Goal: Task Accomplishment & Management: Manage account settings

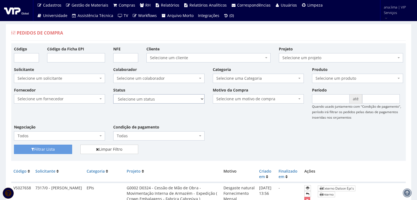
click at [171, 102] on select "Selecione um status Cancelado Aguardando Aprovação Diretoria Pedido Aprovado Ag…" at bounding box center [158, 98] width 91 height 9
select select "1"
click at [113, 94] on select "Selecione um status Cancelado Aguardando Aprovação Diretoria Pedido Aprovado Ag…" at bounding box center [158, 98] width 91 height 9
click at [50, 150] on button "Filtrar Lista" at bounding box center [43, 149] width 58 height 9
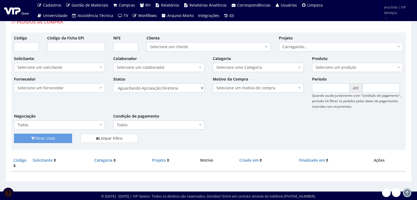
scroll to position [11, 0]
click at [186, 88] on select "Selecione um status Cancelado Aguardando Aprovação Diretoria Pedido Aprovado Ag…" at bounding box center [158, 87] width 91 height 9
select select "4"
click at [113, 83] on select "Selecione um status Cancelado Aguardando Aprovação Diretoria Pedido Aprovado Ag…" at bounding box center [158, 87] width 91 height 9
click at [66, 139] on button "Filtrar Lista" at bounding box center [43, 138] width 58 height 9
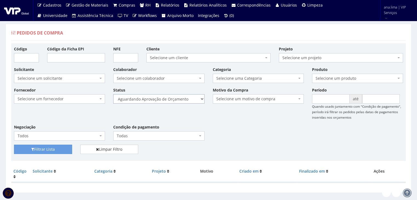
click at [170, 99] on select "Selecione um status Cancelado Aguardando Aprovação Diretoria Pedido Aprovado Ag…" at bounding box center [158, 98] width 91 height 9
select select "1"
click at [113, 94] on select "Selecione um status Cancelado Aguardando Aprovação Diretoria Pedido Aprovado Ag…" at bounding box center [158, 98] width 91 height 9
click at [50, 146] on button "Filtrar Lista" at bounding box center [43, 149] width 58 height 9
click at [174, 98] on select "Selecione um status Cancelado Aguardando Aprovação Diretoria Pedido Aprovado Ag…" at bounding box center [158, 98] width 91 height 9
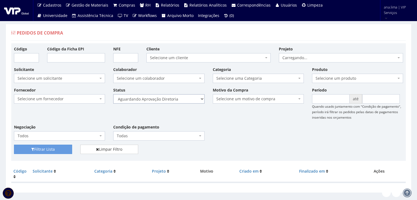
select select "4"
click at [113, 94] on select "Selecione um status Cancelado Aguardando Aprovação Diretoria Pedido Aprovado Ag…" at bounding box center [158, 98] width 91 height 9
click at [67, 146] on button "Filtrar Lista" at bounding box center [43, 149] width 58 height 9
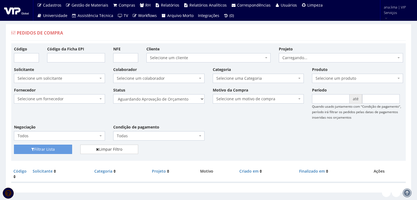
scroll to position [11, 0]
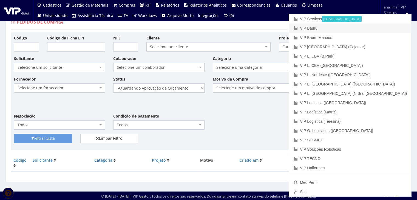
click at [359, 28] on link "VIP Bauru" at bounding box center [350, 28] width 122 height 9
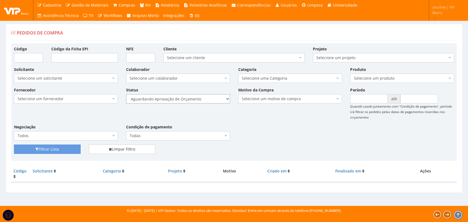
click at [211, 100] on select "Selecione um status Cancelado Aguardando Aprovação Diretoria Pedido Aprovado Ag…" at bounding box center [178, 98] width 104 height 9
select select "1"
click at [126, 94] on select "Selecione um status Cancelado Aguardando Aprovação Diretoria Pedido Aprovado Ag…" at bounding box center [178, 98] width 104 height 9
click at [75, 148] on button "Filtrar Lista" at bounding box center [47, 149] width 67 height 9
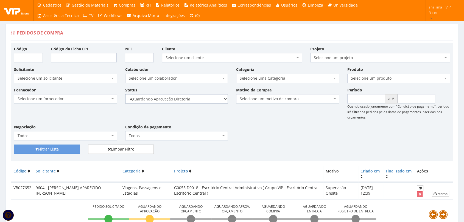
drag, startPoint x: 202, startPoint y: 98, endPoint x: 201, endPoint y: 105, distance: 7.0
click at [202, 98] on select "Selecione um status Cancelado Aguardando Aprovação Diretoria Pedido Aprovado Ag…" at bounding box center [176, 98] width 103 height 9
drag, startPoint x: 200, startPoint y: 98, endPoint x: 199, endPoint y: 101, distance: 2.8
click at [200, 98] on select "Selecione um status Cancelado Aguardando Aprovação Diretoria Pedido Aprovado Ag…" at bounding box center [176, 98] width 103 height 9
select select "4"
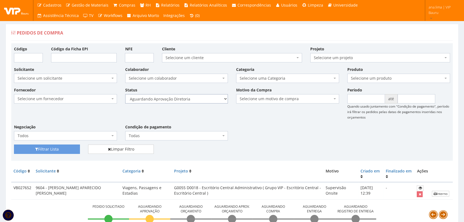
click at [125, 94] on select "Selecione um status Cancelado Aguardando Aprovação Diretoria Pedido Aprovado Ag…" at bounding box center [176, 98] width 103 height 9
click at [27, 149] on button "Filtrar Lista" at bounding box center [47, 149] width 66 height 9
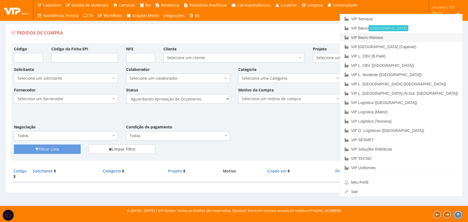
click at [427, 36] on link "VIP Bauru Manaus" at bounding box center [401, 37] width 122 height 9
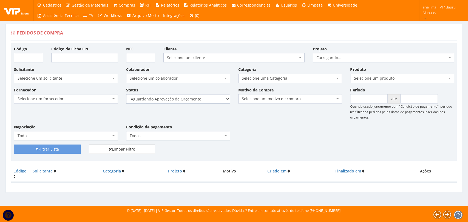
click at [205, 101] on select "Selecione um status Cancelado Aguardando Aprovação Diretoria Pedido Aprovado Ag…" at bounding box center [178, 98] width 104 height 9
select select "1"
click at [126, 94] on select "Selecione um status Cancelado Aguardando Aprovação Diretoria Pedido Aprovado Ag…" at bounding box center [178, 98] width 104 height 9
click at [61, 149] on button "Filtrar Lista" at bounding box center [47, 149] width 67 height 9
drag, startPoint x: 194, startPoint y: 100, endPoint x: 196, endPoint y: 103, distance: 3.3
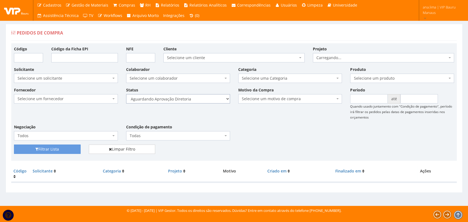
click at [194, 100] on select "Selecione um status Cancelado Aguardando Aprovação Diretoria Pedido Aprovado Ag…" at bounding box center [178, 98] width 104 height 9
select select "4"
click at [126, 94] on select "Selecione um status Cancelado Aguardando Aprovação Diretoria Pedido Aprovado Ag…" at bounding box center [178, 98] width 104 height 9
click at [46, 149] on button "Filtrar Lista" at bounding box center [47, 149] width 67 height 9
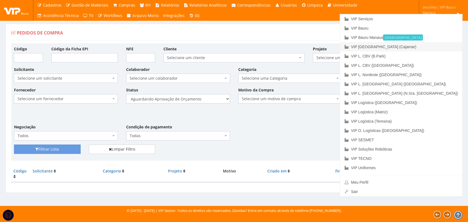
click at [435, 45] on link "VIP [GEOGRAPHIC_DATA] (Cajamar)" at bounding box center [401, 46] width 122 height 9
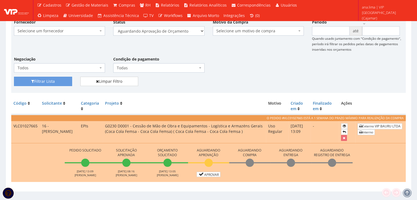
scroll to position [78, 0]
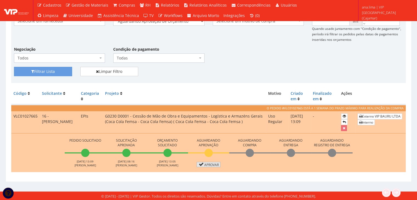
click at [208, 166] on link "Aprovar" at bounding box center [209, 164] width 24 height 5
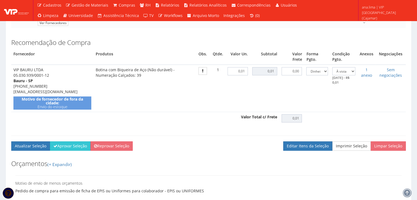
scroll to position [137, 0]
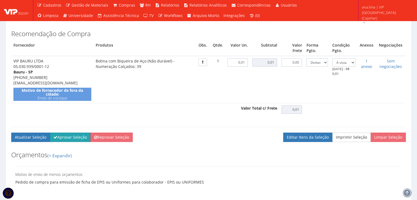
click at [67, 139] on button "Aprovar Seleção" at bounding box center [70, 137] width 41 height 9
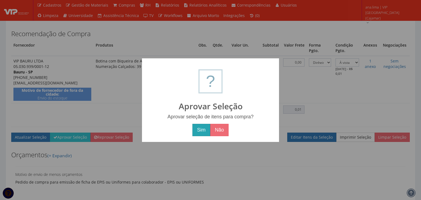
click at [201, 131] on button "Sim" at bounding box center [202, 130] width 18 height 13
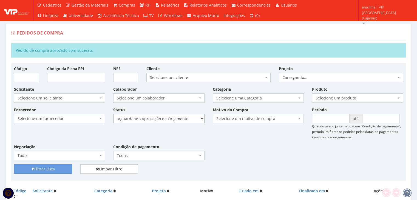
click at [179, 120] on select "Selecione um status Cancelado Aguardando Aprovação Diretoria Pedido Aprovado Ag…" at bounding box center [158, 118] width 91 height 9
select select "1"
click at [113, 114] on select "Selecione um status Cancelado Aguardando Aprovação Diretoria Pedido Aprovado Ag…" at bounding box center [158, 118] width 91 height 9
drag, startPoint x: 61, startPoint y: 169, endPoint x: 86, endPoint y: 159, distance: 26.9
click at [61, 168] on button "Filtrar Lista" at bounding box center [43, 169] width 58 height 9
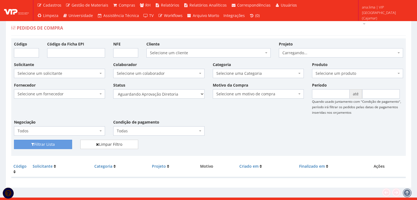
scroll to position [11, 0]
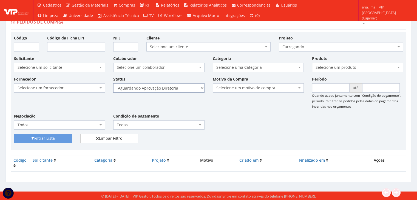
click at [177, 88] on select "Selecione um status Cancelado Aguardando Aprovação Diretoria Pedido Aprovado Ag…" at bounding box center [158, 87] width 91 height 9
select select "4"
click at [113, 83] on select "Selecione um status Cancelado Aguardando Aprovação Diretoria Pedido Aprovado Ag…" at bounding box center [158, 87] width 91 height 9
click at [70, 139] on button "Filtrar Lista" at bounding box center [43, 138] width 58 height 9
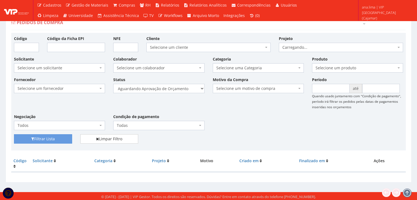
scroll to position [11, 0]
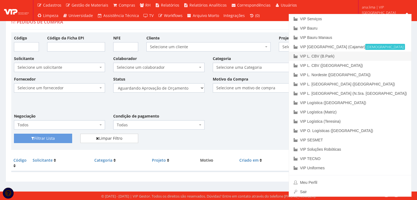
click at [390, 56] on link "VIP L. CBV (B.Park)" at bounding box center [350, 56] width 122 height 9
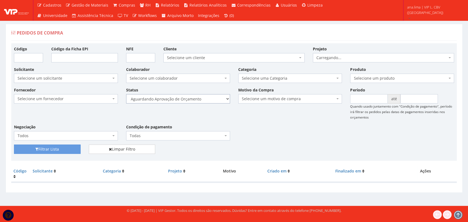
click at [208, 99] on select "Selecione um status Cancelado Aguardando Aprovação Diretoria Pedido Aprovado Ag…" at bounding box center [178, 98] width 104 height 9
select select "1"
click at [126, 94] on select "Selecione um status Cancelado Aguardando Aprovação Diretoria Pedido Aprovado Ag…" at bounding box center [178, 98] width 104 height 9
click at [64, 151] on button "Filtrar Lista" at bounding box center [47, 149] width 67 height 9
drag, startPoint x: 206, startPoint y: 99, endPoint x: 205, endPoint y: 103, distance: 4.6
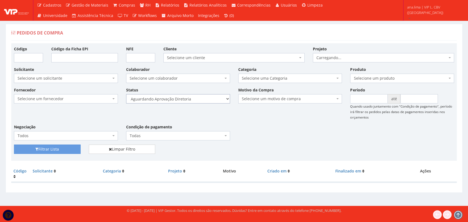
click at [206, 98] on select "Selecione um status Cancelado Aguardando Aprovação Diretoria Pedido Aprovado Ag…" at bounding box center [178, 98] width 104 height 9
select select "4"
click at [126, 94] on select "Selecione um status Cancelado Aguardando Aprovação Diretoria Pedido Aprovado Ag…" at bounding box center [178, 98] width 104 height 9
click at [59, 148] on button "Filtrar Lista" at bounding box center [47, 149] width 67 height 9
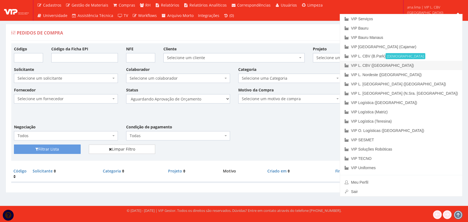
drag, startPoint x: 425, startPoint y: 66, endPoint x: 419, endPoint y: 69, distance: 7.0
click at [425, 66] on link "VIP L. CBV ([GEOGRAPHIC_DATA])" at bounding box center [401, 65] width 122 height 9
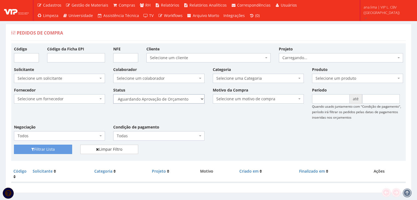
click at [187, 99] on select "Selecione um status Cancelado Aguardando Aprovação Diretoria Pedido Aprovado Ag…" at bounding box center [158, 98] width 91 height 9
select select "1"
click at [113, 94] on select "Selecione um status Cancelado Aguardando Aprovação Diretoria Pedido Aprovado Ag…" at bounding box center [158, 98] width 91 height 9
click at [65, 148] on button "Filtrar Lista" at bounding box center [43, 149] width 58 height 9
click at [186, 99] on select "Selecione um status Cancelado Aguardando Aprovação Diretoria Pedido Aprovado Ag…" at bounding box center [158, 98] width 91 height 9
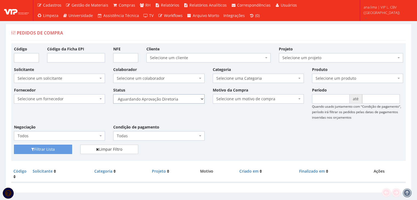
click at [113, 94] on select "Selecione um status Cancelado Aguardando Aprovação Diretoria Pedido Aprovado Ag…" at bounding box center [158, 98] width 91 height 9
click at [49, 147] on button "Filtrar Lista" at bounding box center [43, 149] width 58 height 9
click at [185, 101] on select "Selecione um status Cancelado Aguardando Aprovação Diretoria Pedido Aprovado Ag…" at bounding box center [158, 98] width 91 height 9
select select "4"
click at [113, 94] on select "Selecione um status Cancelado Aguardando Aprovação Diretoria Pedido Aprovado Ag…" at bounding box center [158, 98] width 91 height 9
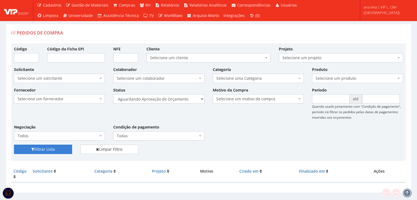
drag, startPoint x: 48, startPoint y: 150, endPoint x: 126, endPoint y: 133, distance: 79.5
click at [48, 150] on button "Filtrar Lista" at bounding box center [43, 149] width 58 height 9
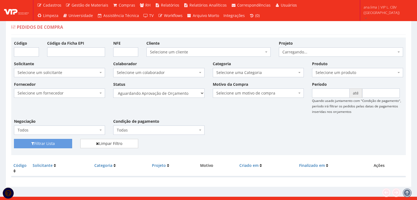
scroll to position [11, 0]
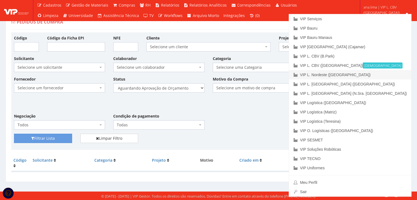
click at [381, 74] on link "VIP L. Nordeste ([GEOGRAPHIC_DATA])" at bounding box center [350, 74] width 122 height 9
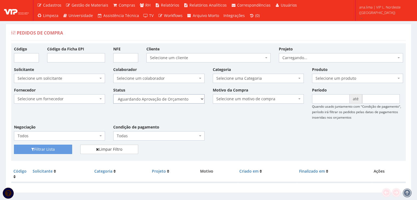
drag, startPoint x: 0, startPoint y: 0, endPoint x: 174, endPoint y: 100, distance: 200.4
click at [174, 100] on select "Selecione um status Cancelado Aguardando Aprovação Diretoria Pedido Aprovado Ag…" at bounding box center [158, 98] width 91 height 9
select select "1"
click at [113, 94] on select "Selecione um status Cancelado Aguardando Aprovação Diretoria Pedido Aprovado Ag…" at bounding box center [158, 98] width 91 height 9
click at [61, 150] on button "Filtrar Lista" at bounding box center [43, 149] width 58 height 9
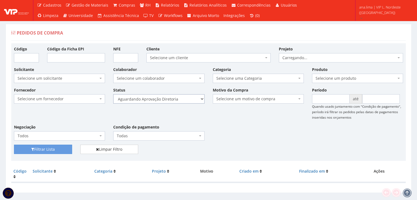
drag, startPoint x: 0, startPoint y: 0, endPoint x: 172, endPoint y: 99, distance: 198.2
click at [171, 99] on select "Selecione um status Cancelado Aguardando Aprovação Diretoria Pedido Aprovado Ag…" at bounding box center [158, 98] width 91 height 9
select select "4"
click at [113, 94] on select "Selecione um status Cancelado Aguardando Aprovação Diretoria Pedido Aprovado Ag…" at bounding box center [158, 98] width 91 height 9
click at [56, 147] on button "Filtrar Lista" at bounding box center [43, 149] width 58 height 9
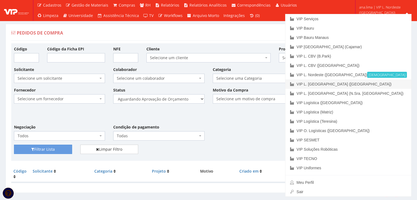
click at [393, 85] on link "VIP L. [GEOGRAPHIC_DATA] ([GEOGRAPHIC_DATA])" at bounding box center [349, 84] width 126 height 9
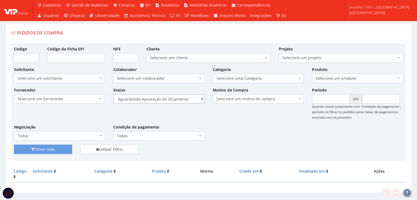
click at [184, 99] on select "Selecione um status Cancelado Aguardando Aprovação Diretoria Pedido Aprovado Ag…" at bounding box center [158, 98] width 91 height 9
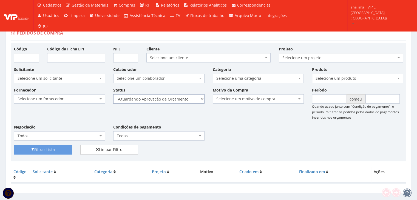
select select "1"
click at [113, 94] on select "Selecione um status Cancelado Aguardando Aprovação Diretoria Pedido Aprovado Ag…" at bounding box center [158, 98] width 91 height 9
click at [56, 147] on button "Filtrar Lista" at bounding box center [43, 150] width 58 height 10
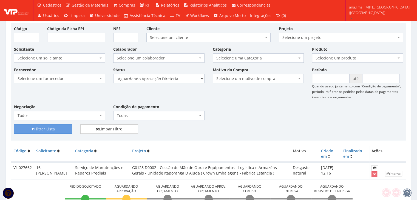
scroll to position [19, 0]
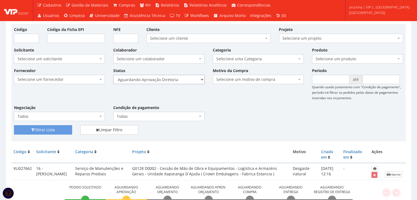
click at [178, 78] on select "Selecione um status Cancelado Aguardando Aprovação Diretoria Pedido Aprovado Ag…" at bounding box center [158, 79] width 91 height 9
select select "4"
click at [113, 75] on select "Selecione um status Cancelado Aguardando Aprovação Diretoria Pedido Aprovado Ag…" at bounding box center [158, 79] width 91 height 9
click at [63, 128] on button "Filtrar Lista" at bounding box center [43, 129] width 58 height 9
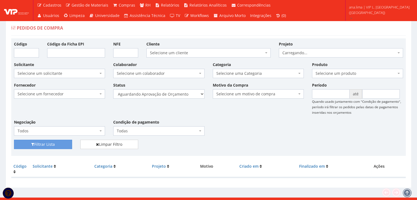
scroll to position [11, 0]
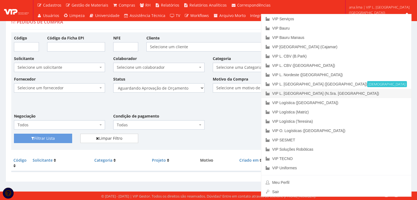
click at [391, 95] on link "VIP L. [GEOGRAPHIC_DATA] (N.Sra. [GEOGRAPHIC_DATA])" at bounding box center [336, 93] width 150 height 9
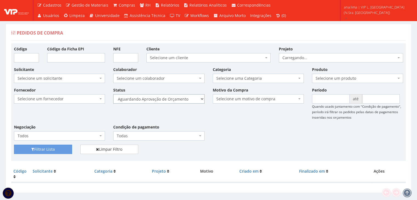
click at [186, 100] on select "Selecione um status Cancelado Aguardando Aprovação Diretoria Pedido Aprovado Ag…" at bounding box center [158, 98] width 91 height 9
select select "1"
click at [113, 94] on select "Selecione um status Cancelado Aguardando Aprovação Diretoria Pedido Aprovado Ag…" at bounding box center [158, 98] width 91 height 9
drag, startPoint x: 58, startPoint y: 151, endPoint x: 172, endPoint y: 131, distance: 115.9
click at [58, 151] on button "Filtrar Lista" at bounding box center [43, 149] width 58 height 9
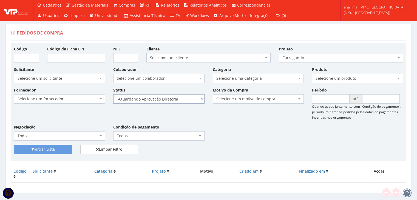
drag, startPoint x: 0, startPoint y: 0, endPoint x: 179, endPoint y: 102, distance: 205.7
click at [179, 102] on select "Selecione um status Cancelado Aguardando Aprovação Diretoria Pedido Aprovado Ag…" at bounding box center [158, 98] width 91 height 9
click at [113, 94] on select "Selecione um status Cancelado Aguardando Aprovação Diretoria Pedido Aprovado Ag…" at bounding box center [158, 98] width 91 height 9
click at [182, 101] on select "Selecione um status Cancelado Aguardando Aprovação Diretoria Pedido Aprovado Ag…" at bounding box center [158, 98] width 91 height 9
select select "4"
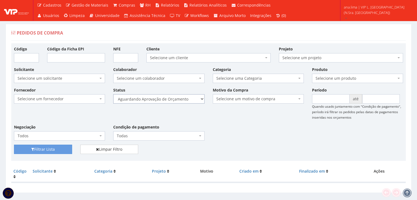
click at [113, 94] on select "Selecione um status Cancelado Aguardando Aprovação Diretoria Pedido Aprovado Ag…" at bounding box center [158, 98] width 91 height 9
click at [49, 149] on button "Filtrar Lista" at bounding box center [43, 149] width 58 height 9
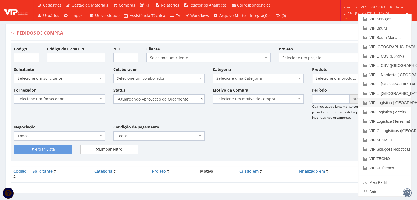
click at [397, 104] on link "VIP Logística ([GEOGRAPHIC_DATA])" at bounding box center [385, 102] width 53 height 9
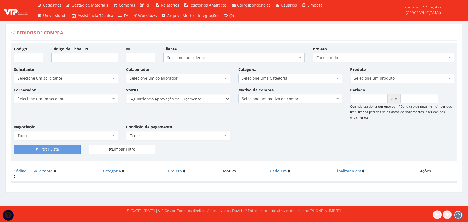
click at [208, 101] on select "Selecione um status Cancelado Aguardando Aprovação Diretoria Pedido Aprovado Ag…" at bounding box center [178, 98] width 104 height 9
select select "1"
click at [126, 94] on select "Selecione um status Cancelado Aguardando Aprovação Diretoria Pedido Aprovado Ag…" at bounding box center [178, 98] width 104 height 9
drag, startPoint x: 67, startPoint y: 151, endPoint x: 158, endPoint y: 106, distance: 101.8
click at [67, 151] on button "Filtrar Lista" at bounding box center [47, 149] width 67 height 9
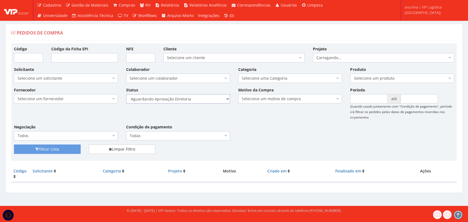
click at [196, 99] on select "Selecione um status Cancelado Aguardando Aprovação Diretoria Pedido Aprovado Ag…" at bounding box center [178, 98] width 104 height 9
select select "4"
click at [126, 94] on select "Selecione um status Cancelado Aguardando Aprovação Diretoria Pedido Aprovado Ag…" at bounding box center [178, 98] width 104 height 9
click at [59, 149] on button "Filtrar Lista" at bounding box center [47, 149] width 67 height 9
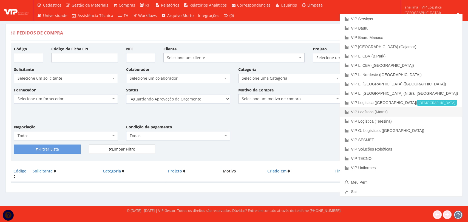
click at [426, 112] on link "VIP Logística (Matriz)" at bounding box center [401, 112] width 122 height 9
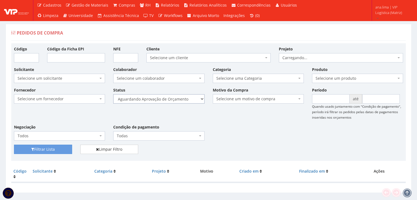
click at [191, 98] on select "Selecione um status Cancelado Aguardando Aprovação Diretoria Pedido Aprovado Ag…" at bounding box center [158, 98] width 91 height 9
select select "1"
click at [113, 94] on select "Selecione um status Cancelado Aguardando Aprovação Diretoria Pedido Aprovado Ag…" at bounding box center [158, 98] width 91 height 9
click at [62, 149] on button "Filtrar Lista" at bounding box center [43, 149] width 58 height 9
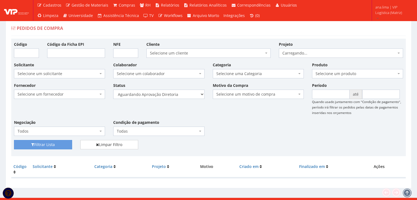
scroll to position [11, 0]
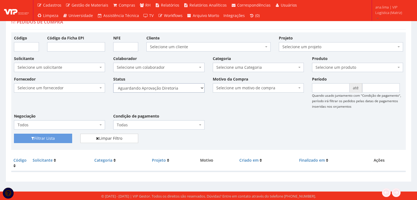
click at [183, 88] on select "Selecione um status Cancelado Aguardando Aprovação Diretoria Pedido Aprovado Ag…" at bounding box center [158, 87] width 91 height 9
select select "4"
click at [113, 83] on select "Selecione um status Cancelado Aguardando Aprovação Diretoria Pedido Aprovado Ag…" at bounding box center [158, 87] width 91 height 9
click at [69, 139] on button "Filtrar Lista" at bounding box center [43, 138] width 58 height 9
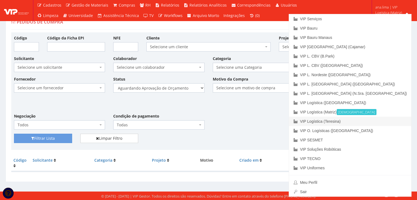
click at [388, 123] on link "VIP Logística (Teresina)" at bounding box center [350, 121] width 122 height 9
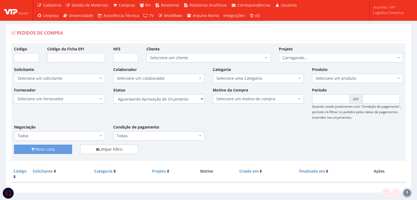
click at [172, 97] on select "Selecione um status Cancelado Aguardando Aprovação Diretoria Pedido Aprovado Ag…" at bounding box center [158, 98] width 91 height 9
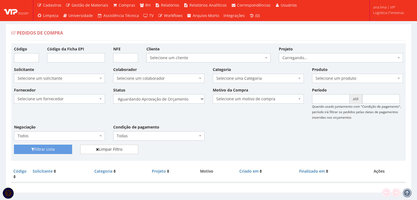
select select "1"
click at [113, 94] on select "Selecione um status Cancelado Aguardando Aprovação Diretoria Pedido Aprovado Ag…" at bounding box center [158, 98] width 91 height 9
click at [57, 148] on button "Filtrar Lista" at bounding box center [43, 149] width 58 height 9
click at [180, 102] on select "Selecione um status Cancelado Aguardando Aprovação Diretoria Pedido Aprovado Ag…" at bounding box center [158, 98] width 91 height 9
select select "4"
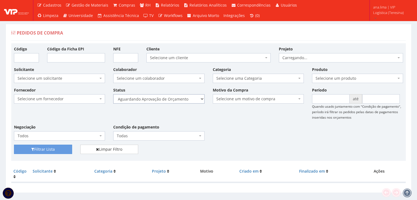
click at [113, 94] on select "Selecione um status Cancelado Aguardando Aprovação Diretoria Pedido Aprovado Ag…" at bounding box center [158, 98] width 91 height 9
drag, startPoint x: 52, startPoint y: 150, endPoint x: 182, endPoint y: 128, distance: 131.6
click at [52, 149] on button "Filtrar Lista" at bounding box center [43, 149] width 58 height 9
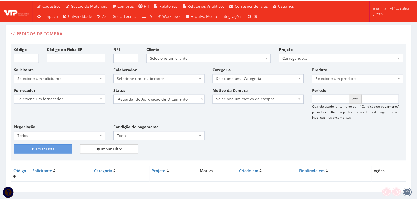
scroll to position [11, 0]
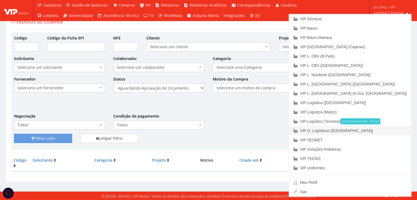
click at [397, 130] on link "VIP O. Logísticas ([GEOGRAPHIC_DATA])" at bounding box center [350, 130] width 122 height 9
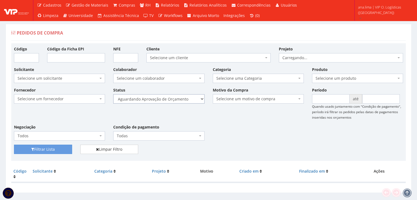
drag, startPoint x: 0, startPoint y: 0, endPoint x: 187, endPoint y: 102, distance: 213.2
click at [188, 100] on select "Selecione um status Cancelado Aguardando Aprovação Diretoria Pedido Aprovado Ag…" at bounding box center [158, 98] width 91 height 9
select select "1"
click at [113, 94] on select "Selecione um status Cancelado Aguardando Aprovação Diretoria Pedido Aprovado Ag…" at bounding box center [158, 98] width 91 height 9
drag, startPoint x: 50, startPoint y: 147, endPoint x: 140, endPoint y: 132, distance: 91.7
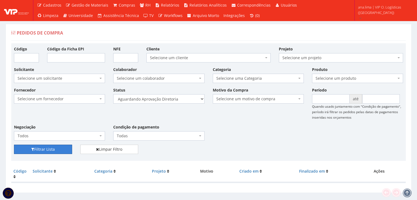
click at [50, 147] on button "Filtrar Lista" at bounding box center [43, 149] width 58 height 9
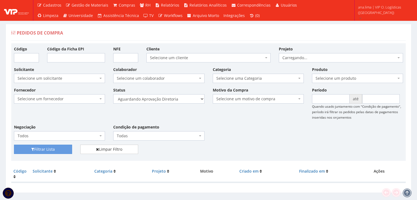
click at [179, 100] on select "Selecione um status Cancelado Aguardando Aprovação Diretoria Pedido Aprovado Ag…" at bounding box center [158, 98] width 91 height 9
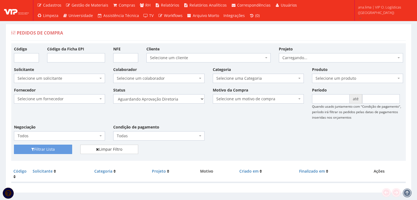
select select "4"
click at [113, 94] on select "Selecione um status Cancelado Aguardando Aprovação Diretoria Pedido Aprovado Ag…" at bounding box center [158, 98] width 91 height 9
click at [64, 148] on button "Filtrar Lista" at bounding box center [43, 149] width 58 height 9
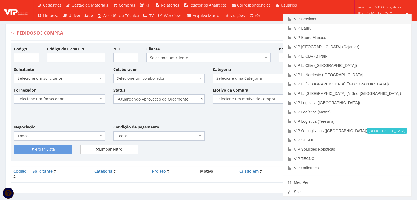
click at [366, 19] on link "VIP Serviços" at bounding box center [347, 18] width 128 height 9
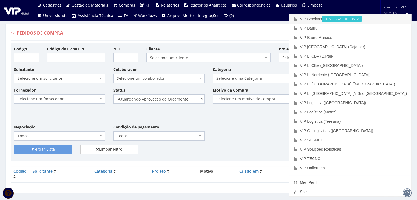
click at [357, 22] on link "VIP Serviços Ativa" at bounding box center [350, 18] width 122 height 9
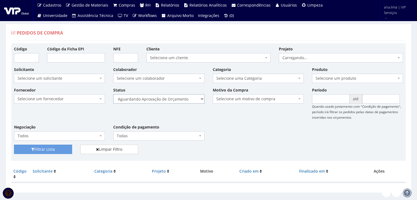
click at [172, 96] on select "Selecione um status Cancelado Aguardando Aprovação Diretoria Pedido Aprovado Ag…" at bounding box center [158, 98] width 91 height 9
select select "1"
click at [113, 94] on select "Selecione um status Cancelado Aguardando Aprovação Diretoria Pedido Aprovado Ag…" at bounding box center [158, 98] width 91 height 9
click at [54, 149] on button "Filtrar Lista" at bounding box center [43, 149] width 58 height 9
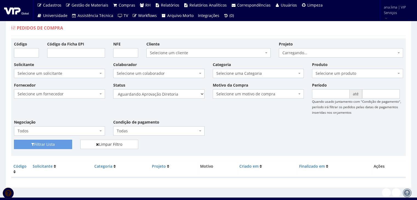
scroll to position [11, 0]
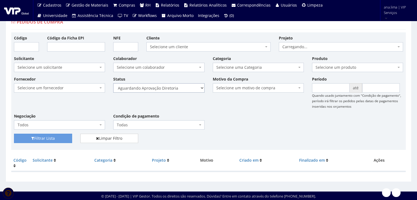
click at [176, 87] on select "Selecione um status Cancelado Aguardando Aprovação Diretoria Pedido Aprovado Ag…" at bounding box center [158, 87] width 91 height 9
select select "4"
click at [113, 83] on select "Selecione um status Cancelado Aguardando Aprovação Diretoria Pedido Aprovado Ag…" at bounding box center [158, 87] width 91 height 9
click at [58, 139] on button "Filtrar Lista" at bounding box center [43, 138] width 58 height 9
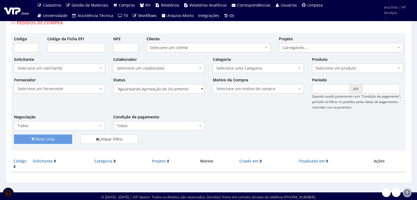
scroll to position [11, 0]
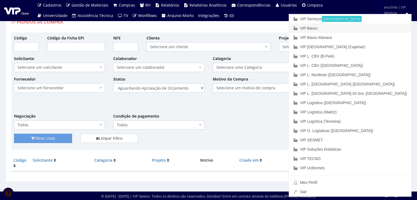
click at [381, 30] on link "VIP Bauru" at bounding box center [350, 28] width 122 height 9
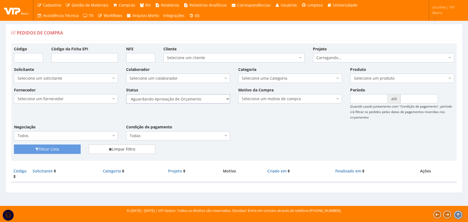
click at [206, 98] on select "Selecione um status Cancelado Aguardando Aprovação Diretoria Pedido Aprovado Ag…" at bounding box center [178, 98] width 104 height 9
select select "1"
click at [126, 94] on select "Selecione um status Cancelado Aguardando Aprovação Diretoria Pedido Aprovado Ag…" at bounding box center [178, 98] width 104 height 9
click at [68, 152] on button "Filtrar Lista" at bounding box center [47, 149] width 67 height 9
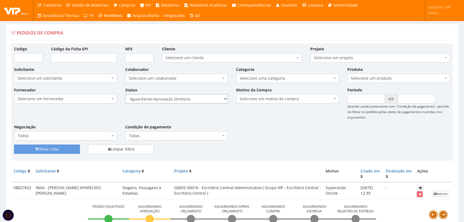
click at [206, 98] on select "Selecione um status Cancelado Aguardando Aprovação Diretoria Pedido Aprovado Ag…" at bounding box center [176, 98] width 103 height 9
select select "4"
click at [125, 94] on select "Selecione um status Cancelado Aguardando Aprovação Diretoria Pedido Aprovado Ag…" at bounding box center [176, 98] width 103 height 9
click at [67, 150] on button "Filtrar Lista" at bounding box center [47, 149] width 66 height 9
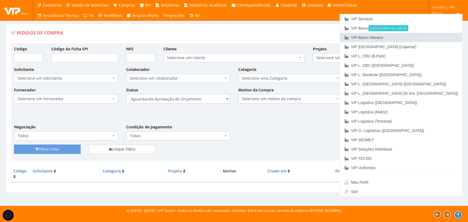
drag, startPoint x: 442, startPoint y: 36, endPoint x: 292, endPoint y: 97, distance: 161.7
click at [442, 36] on link "VIP Bauru Manaus" at bounding box center [401, 37] width 122 height 9
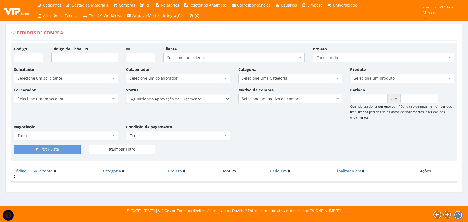
click at [203, 103] on select "Selecione um status Cancelado Aguardando Aprovação Diretoria Pedido Aprovado Ag…" at bounding box center [178, 98] width 104 height 9
select select "1"
click at [126, 94] on select "Selecione um status Cancelado Aguardando Aprovação Diretoria Pedido Aprovado Ag…" at bounding box center [178, 98] width 104 height 9
click at [60, 150] on button "Filtrar Lista" at bounding box center [47, 149] width 67 height 9
click at [205, 100] on select "Selecione um status Cancelado Aguardando Aprovação Diretoria Pedido Aprovado Ag…" at bounding box center [178, 98] width 104 height 9
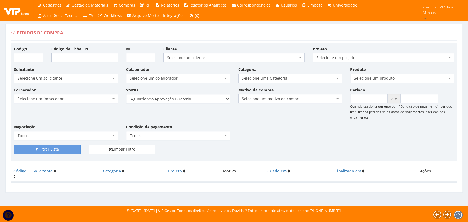
select select "4"
click at [126, 94] on select "Selecione um status Cancelado Aguardando Aprovação Diretoria Pedido Aprovado Ag…" at bounding box center [178, 98] width 104 height 9
click at [64, 153] on button "Filtrar Lista" at bounding box center [47, 149] width 67 height 9
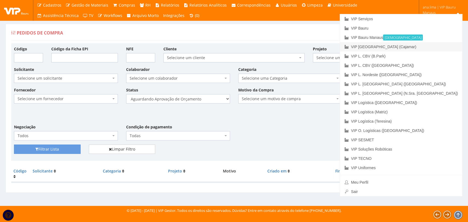
click at [441, 49] on link "VIP [GEOGRAPHIC_DATA] (Cajamar)" at bounding box center [401, 46] width 122 height 9
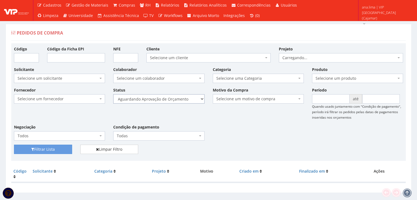
click at [182, 99] on select "Selecione um status Cancelado Aguardando Aprovação Diretoria Pedido Aprovado Ag…" at bounding box center [158, 98] width 91 height 9
select select "1"
click at [113, 94] on select "Selecione um status Cancelado Aguardando Aprovação Diretoria Pedido Aprovado Ag…" at bounding box center [158, 98] width 91 height 9
click at [66, 148] on button "Filtrar Lista" at bounding box center [43, 149] width 58 height 9
drag, startPoint x: 0, startPoint y: 0, endPoint x: 179, endPoint y: 97, distance: 203.6
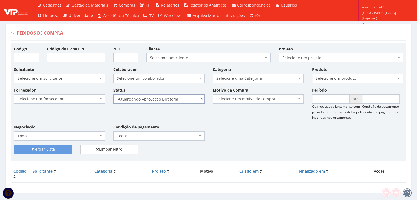
click at [179, 97] on select "Selecione um status Cancelado Aguardando Aprovação Diretoria Pedido Aprovado Ag…" at bounding box center [158, 98] width 91 height 9
select select "4"
click at [113, 94] on select "Selecione um status Cancelado Aguardando Aprovação Diretoria Pedido Aprovado Ag…" at bounding box center [158, 98] width 91 height 9
click at [63, 151] on button "Filtrar Lista" at bounding box center [43, 149] width 58 height 9
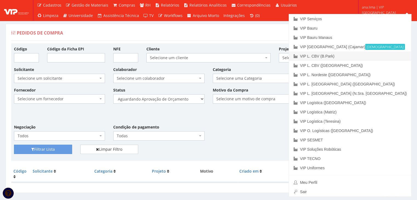
click at [376, 58] on link "VIP L. CBV (B.Park)" at bounding box center [350, 56] width 122 height 9
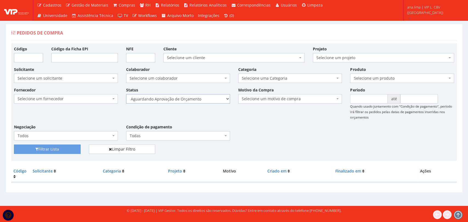
click at [208, 99] on select "Selecione um status Cancelado Aguardando Aprovação Diretoria Pedido Aprovado Ag…" at bounding box center [178, 98] width 104 height 9
select select "1"
click at [126, 94] on select "Selecione um status Cancelado Aguardando Aprovação Diretoria Pedido Aprovado Ag…" at bounding box center [178, 98] width 104 height 9
click at [59, 149] on button "Filtrar Lista" at bounding box center [47, 149] width 67 height 9
click at [201, 97] on select "Selecione um status Cancelado Aguardando Aprovação Diretoria Pedido Aprovado Ag…" at bounding box center [178, 98] width 104 height 9
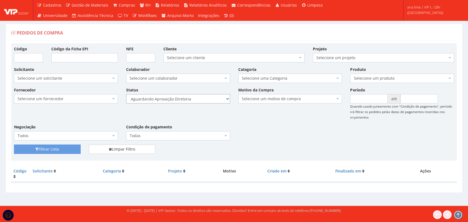
select select "4"
click at [126, 94] on select "Selecione um status Cancelado Aguardando Aprovação Diretoria Pedido Aprovado Ag…" at bounding box center [178, 98] width 104 height 9
click at [68, 152] on button "Filtrar Lista" at bounding box center [47, 149] width 67 height 9
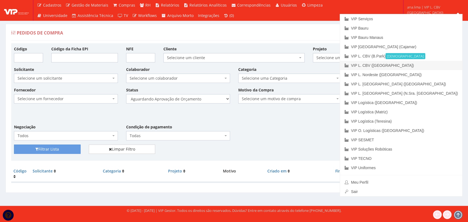
click at [443, 64] on link "VIP L. CBV ([GEOGRAPHIC_DATA])" at bounding box center [401, 65] width 122 height 9
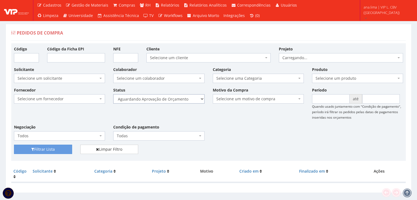
drag, startPoint x: 192, startPoint y: 99, endPoint x: 190, endPoint y: 103, distance: 4.3
click at [192, 99] on select "Selecione um status Cancelado Aguardando Aprovação Diretoria Pedido Aprovado Ag…" at bounding box center [158, 98] width 91 height 9
select select "1"
click at [113, 94] on select "Selecione um status Cancelado Aguardando Aprovação Diretoria Pedido Aprovado Ag…" at bounding box center [158, 98] width 91 height 9
click at [61, 147] on button "Filtrar Lista" at bounding box center [43, 149] width 58 height 9
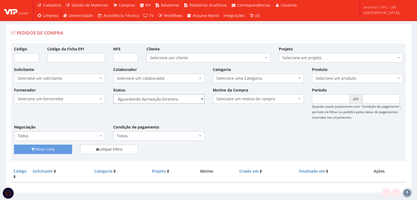
click at [169, 98] on select "Selecione um status Cancelado Aguardando Aprovação Diretoria Pedido Aprovado Ag…" at bounding box center [158, 98] width 91 height 9
select select "4"
click at [113, 94] on select "Selecione um status Cancelado Aguardando Aprovação Diretoria Pedido Aprovado Ag…" at bounding box center [158, 98] width 91 height 9
click at [55, 151] on button "Filtrar Lista" at bounding box center [43, 149] width 58 height 9
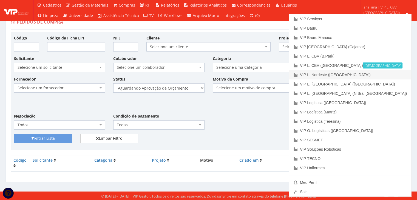
click at [381, 77] on link "VIP L. Nordeste ([GEOGRAPHIC_DATA])" at bounding box center [350, 74] width 122 height 9
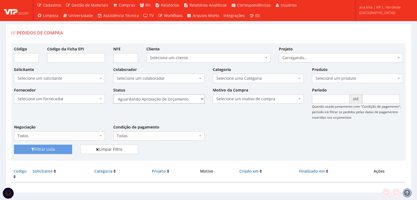
click at [188, 100] on select "Selecione um status Cancelado Aguardando Aprovação Diretoria Pedido Aprovado Ag…" at bounding box center [158, 98] width 91 height 9
select select "1"
click at [113, 94] on select "Selecione um status Cancelado Aguardando Aprovação Diretoria Pedido Aprovado Ag…" at bounding box center [158, 98] width 91 height 9
click at [61, 147] on button "Filtrar Lista" at bounding box center [43, 149] width 58 height 9
click at [184, 100] on select "Selecione um status Cancelado Aguardando Aprovação Diretoria Pedido Aprovado Ag…" at bounding box center [158, 98] width 91 height 9
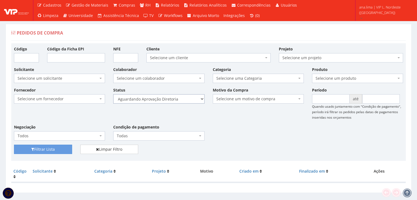
select select "4"
click at [113, 94] on select "Selecione um status Cancelado Aguardando Aprovação Diretoria Pedido Aprovado Ag…" at bounding box center [158, 98] width 91 height 9
click at [65, 149] on button "Filtrar Lista" at bounding box center [43, 149] width 58 height 9
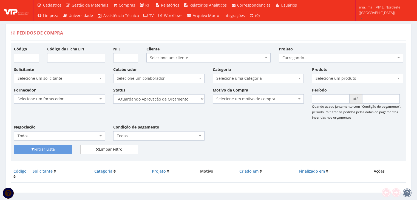
scroll to position [11, 0]
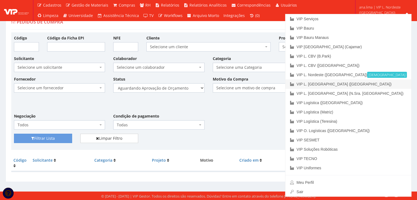
click at [385, 84] on link "VIP L. [GEOGRAPHIC_DATA] ([GEOGRAPHIC_DATA])" at bounding box center [349, 84] width 126 height 9
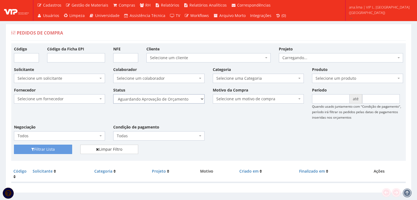
drag, startPoint x: 0, startPoint y: 0, endPoint x: 167, endPoint y: 99, distance: 193.8
click at [167, 99] on select "Selecione um status Cancelado Aguardando Aprovação Diretoria Pedido Aprovado Ag…" at bounding box center [158, 98] width 91 height 9
select select "1"
click at [113, 94] on select "Selecione um status Cancelado Aguardando Aprovação Diretoria Pedido Aprovado Ag…" at bounding box center [158, 98] width 91 height 9
click at [54, 150] on button "Filtrar Lista" at bounding box center [43, 149] width 58 height 9
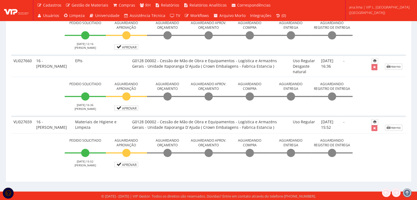
scroll to position [19, 0]
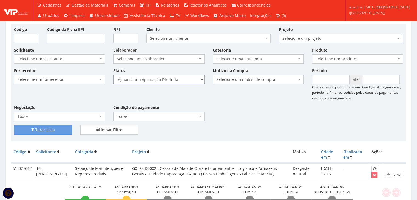
click at [183, 81] on select "Selecione um status Cancelado Aguardando Aprovação Diretoria Pedido Aprovado Ag…" at bounding box center [158, 79] width 91 height 9
select select "4"
click at [113, 75] on select "Selecione um status Cancelado Aguardando Aprovação Diretoria Pedido Aprovado Ag…" at bounding box center [158, 79] width 91 height 9
click at [61, 126] on button "Filtrar Lista" at bounding box center [43, 129] width 58 height 9
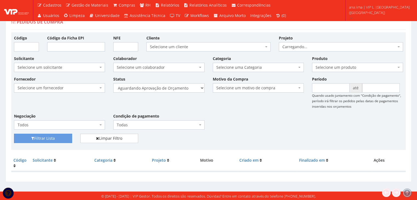
scroll to position [11, 0]
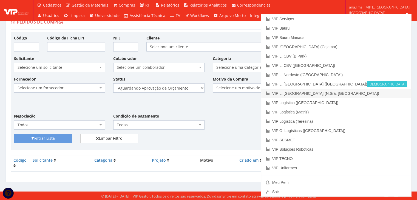
click at [398, 95] on link "VIP L. [GEOGRAPHIC_DATA] (N.Sra. [GEOGRAPHIC_DATA])" at bounding box center [336, 93] width 150 height 9
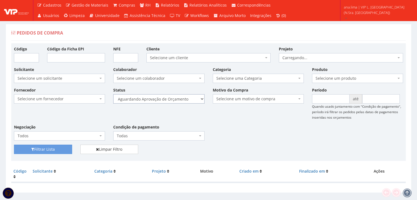
drag, startPoint x: 188, startPoint y: 98, endPoint x: 188, endPoint y: 102, distance: 4.1
click at [188, 98] on select "Selecione um status Cancelado Aguardando Aprovação Diretoria Pedido Aprovado Ag…" at bounding box center [158, 98] width 91 height 9
select select "1"
click at [113, 94] on select "Selecione um status Cancelado Aguardando Aprovação Diretoria Pedido Aprovado Ag…" at bounding box center [158, 98] width 91 height 9
drag, startPoint x: 41, startPoint y: 149, endPoint x: 158, endPoint y: 124, distance: 119.5
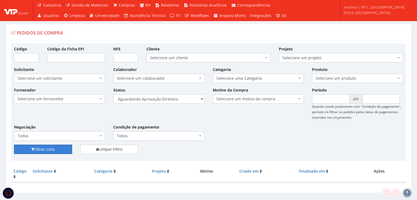
click at [41, 149] on button "Filtrar Lista" at bounding box center [43, 149] width 58 height 9
click at [181, 97] on select "Selecione um status Cancelado Aguardando Aprovação Diretoria Pedido Aprovado Ag…" at bounding box center [158, 98] width 91 height 9
select select "4"
click at [113, 94] on select "Selecione um status Cancelado Aguardando Aprovação Diretoria Pedido Aprovado Ag…" at bounding box center [158, 98] width 91 height 9
click at [66, 150] on button "Filtrar Lista" at bounding box center [43, 149] width 58 height 9
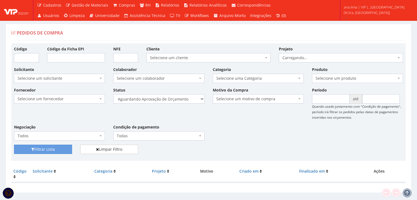
scroll to position [11, 0]
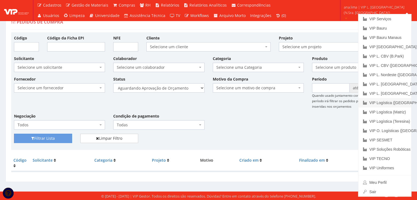
click at [393, 105] on link "VIP Logística ([GEOGRAPHIC_DATA])" at bounding box center [385, 102] width 53 height 9
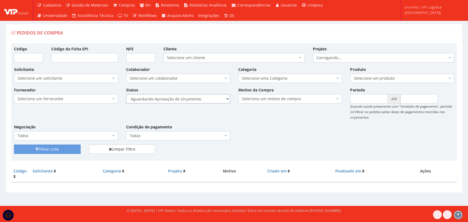
drag, startPoint x: 0, startPoint y: 0, endPoint x: 217, endPoint y: 103, distance: 240.3
click at [217, 101] on select "Selecione um status Cancelado Aguardando Aprovação Diretoria Pedido Aprovado Ag…" at bounding box center [178, 98] width 104 height 9
select select "1"
click at [126, 94] on select "Selecione um status Cancelado Aguardando Aprovação Diretoria Pedido Aprovado Ag…" at bounding box center [178, 98] width 104 height 9
click at [35, 154] on div "Filtrar Lista Limpar Filtro" at bounding box center [234, 151] width 448 height 13
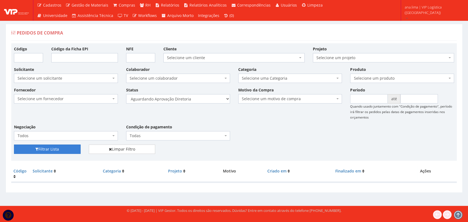
click at [35, 152] on button "Filtrar Lista" at bounding box center [47, 149] width 67 height 9
click at [200, 104] on div "Fornecedor Selecione um fornecedor ******** ******** 1000 MARCAS [GEOGRAPHIC_DA…" at bounding box center [234, 116] width 448 height 58
click at [202, 101] on select "Selecione um status Cancelado Aguardando Aprovação Diretoria Pedido Aprovado Ag…" at bounding box center [178, 98] width 104 height 9
click at [126, 94] on select "Selecione um status Cancelado Aguardando Aprovação Diretoria Pedido Aprovado Ag…" at bounding box center [178, 98] width 104 height 9
drag, startPoint x: 70, startPoint y: 149, endPoint x: 75, endPoint y: 146, distance: 6.0
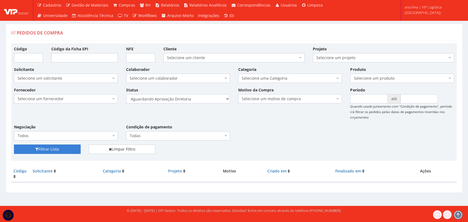
click at [70, 149] on button "Filtrar Lista" at bounding box center [47, 149] width 67 height 9
click at [201, 100] on select "Selecione um status Cancelado Aguardando Aprovação Diretoria Pedido Aprovado Ag…" at bounding box center [178, 98] width 104 height 9
select select "4"
click at [126, 94] on select "Selecione um status Cancelado Aguardando Aprovação Diretoria Pedido Aprovado Ag…" at bounding box center [178, 98] width 104 height 9
click at [73, 147] on button "Filtrar Lista" at bounding box center [47, 149] width 67 height 9
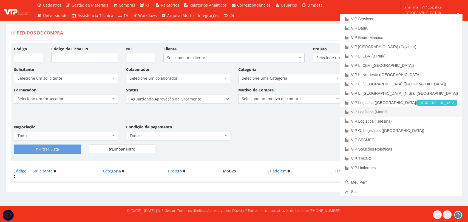
click at [430, 112] on link "VIP Logística (Matriz)" at bounding box center [401, 112] width 122 height 9
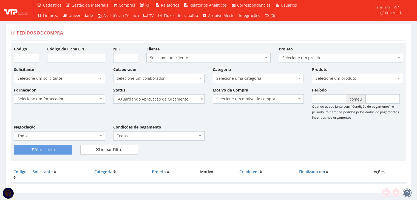
click at [242, 123] on div "Fornecedor Selecione um fornecedor ******** ******** 1000 MARCAS [GEOGRAPHIC_DA…" at bounding box center [208, 116] width 397 height 58
drag, startPoint x: 185, startPoint y: 99, endPoint x: 186, endPoint y: 102, distance: 3.6
click at [185, 99] on select "Selecione um status Cancelado Aguardando Aprovação Diretoria Pedido Aprovado Ag…" at bounding box center [158, 98] width 91 height 9
select select "1"
click at [113, 94] on select "Selecione um status Cancelado Aguardando Aprovação Diretoria Pedido Aprovado Ag…" at bounding box center [158, 98] width 91 height 9
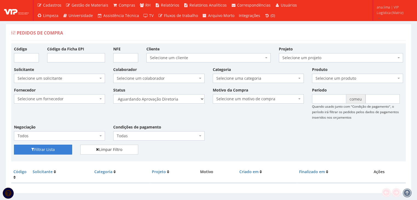
click at [52, 148] on font "Filtrar Lista" at bounding box center [44, 149] width 21 height 5
